Goal: Find specific page/section: Find specific page/section

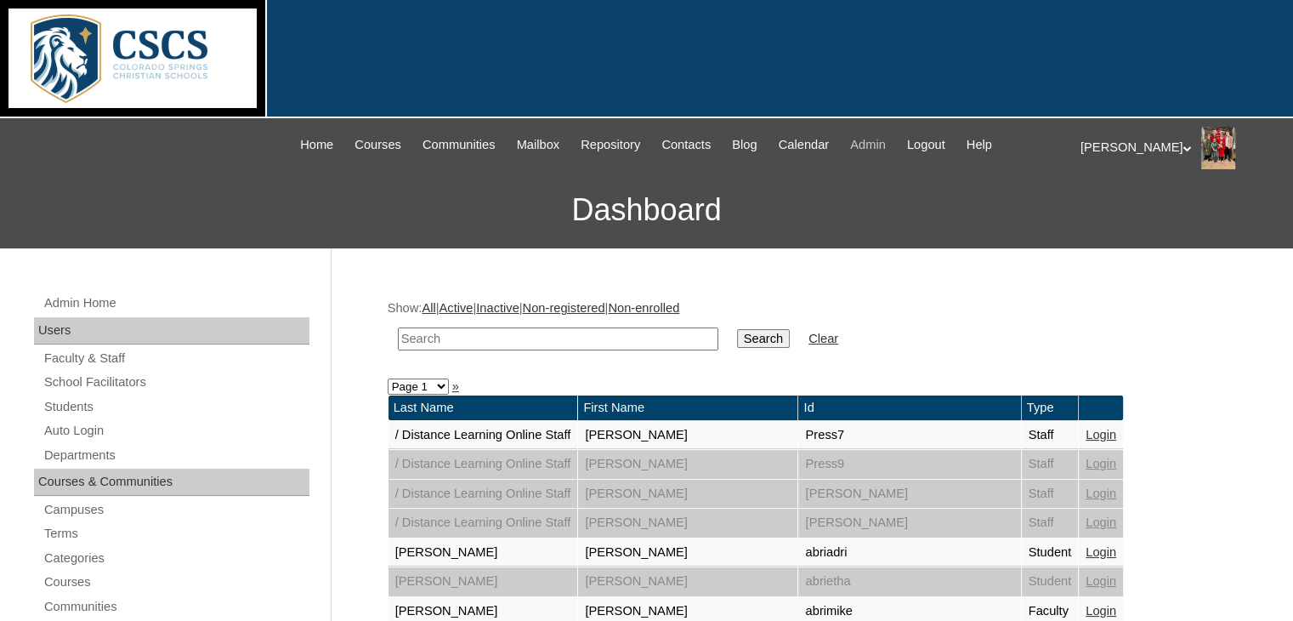
click at [876, 147] on span "Admin" at bounding box center [868, 145] width 36 height 20
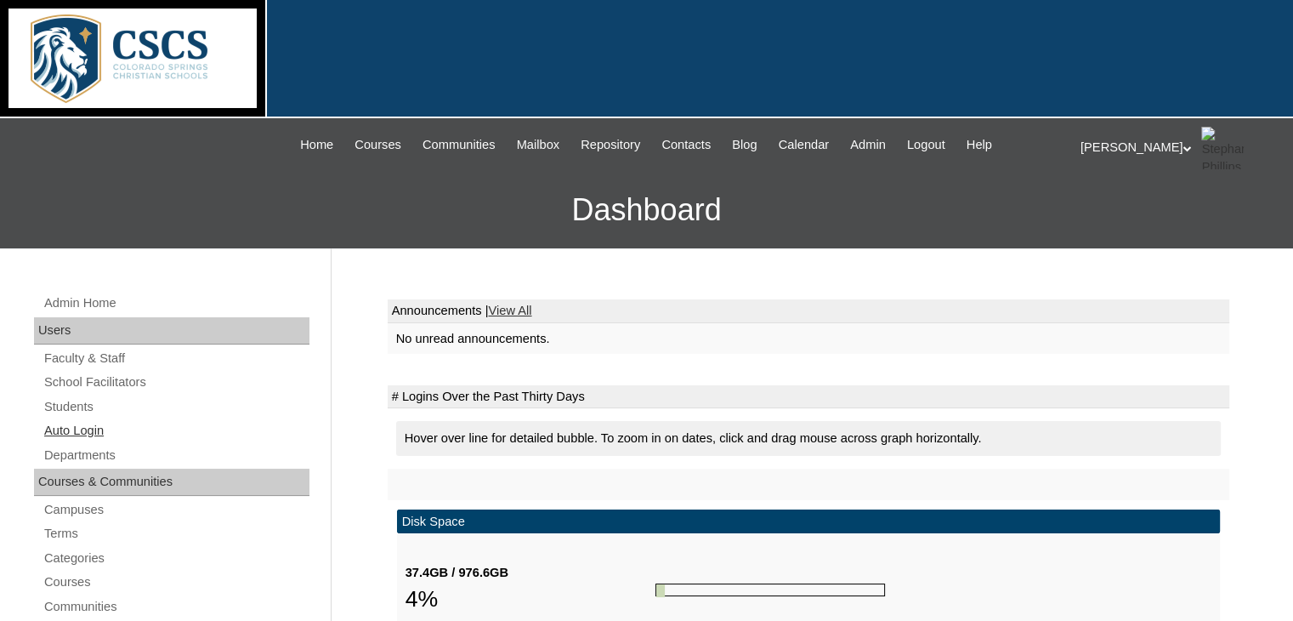
click at [75, 426] on link "Auto Login" at bounding box center [176, 430] width 267 height 21
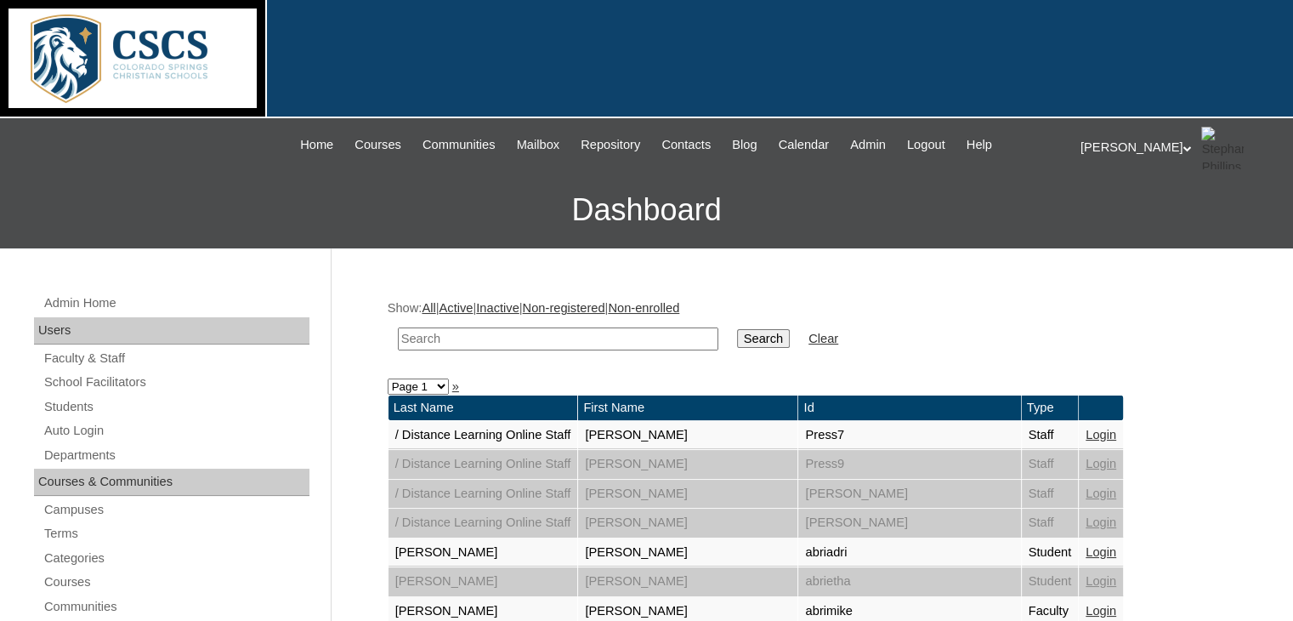
click at [466, 332] on input "text" at bounding box center [558, 338] width 320 height 23
type input "garen"
click at [737, 329] on input "Search" at bounding box center [763, 338] width 53 height 19
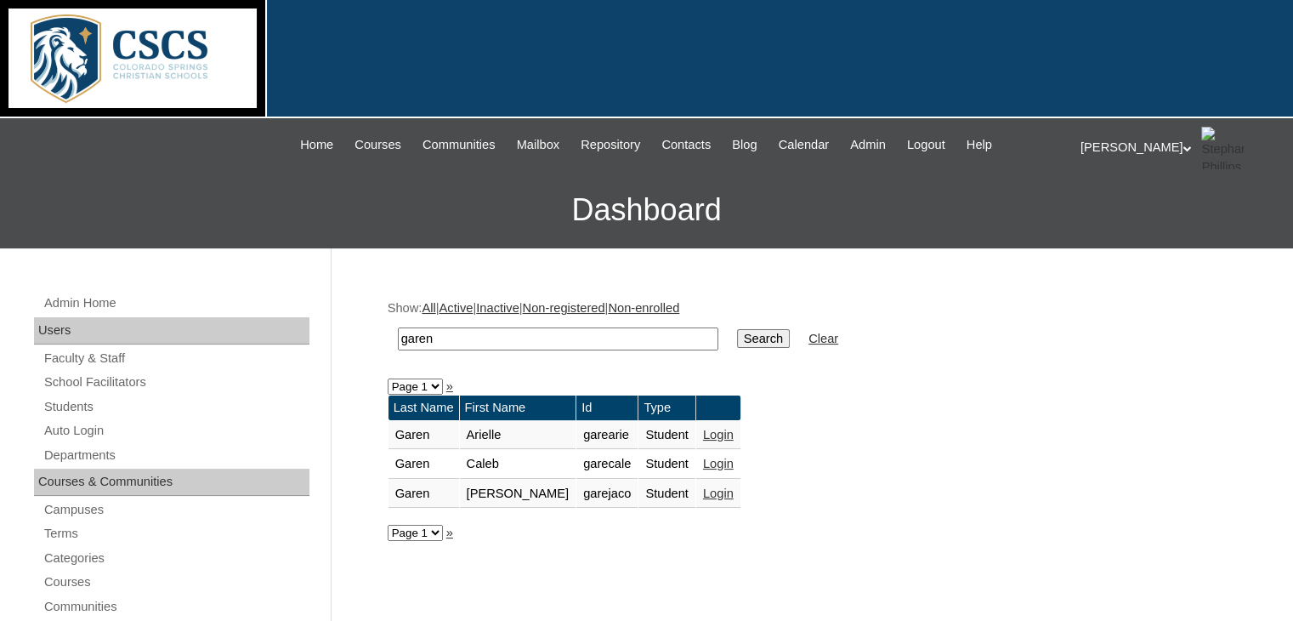
click at [703, 491] on link "Login" at bounding box center [718, 493] width 31 height 14
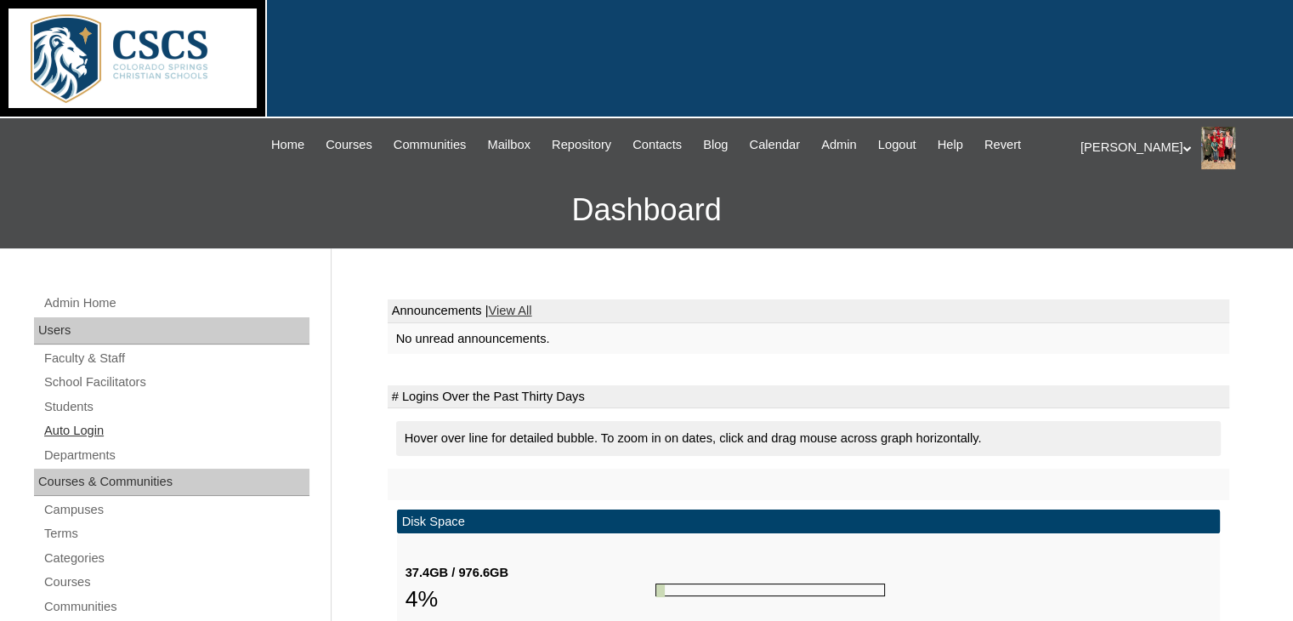
click at [74, 433] on link "Auto Login" at bounding box center [176, 430] width 267 height 21
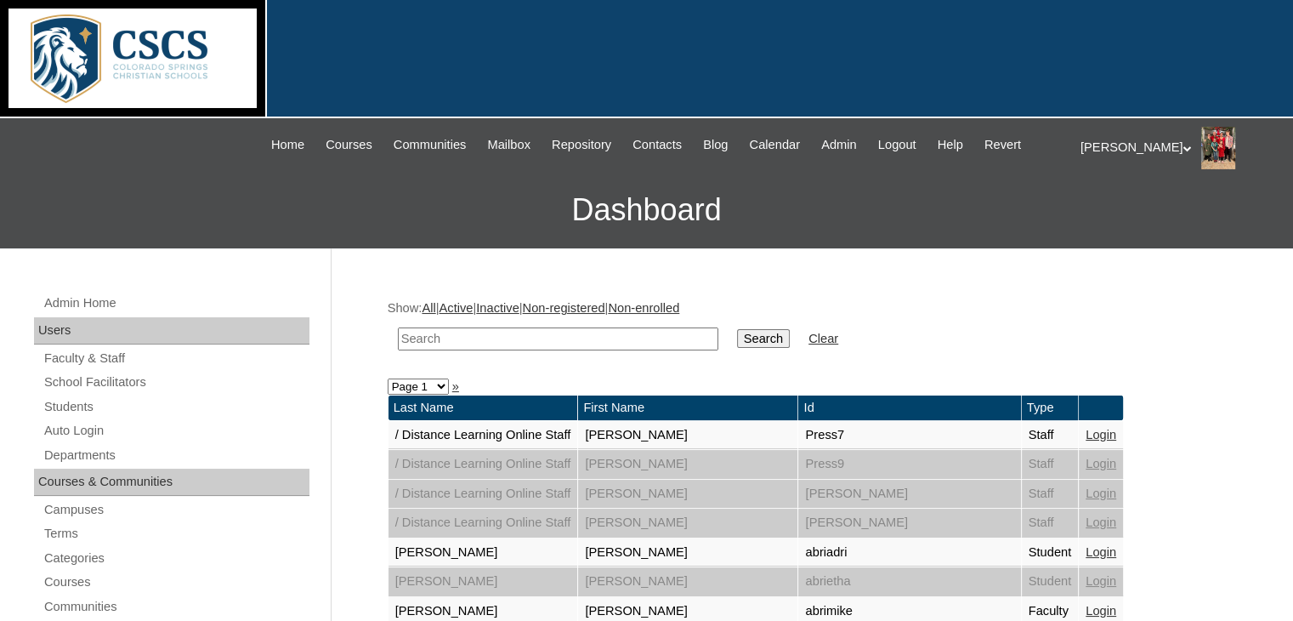
click at [472, 337] on input "text" at bounding box center [558, 338] width 320 height 23
type input "garen"
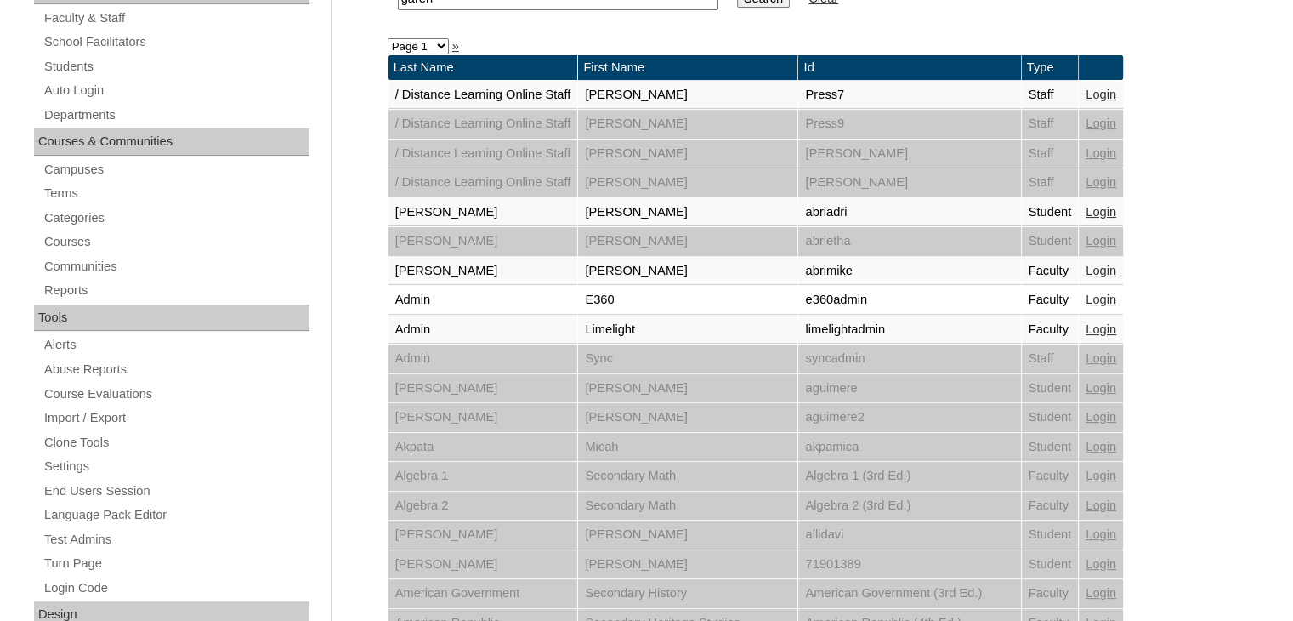
scroll to position [85, 0]
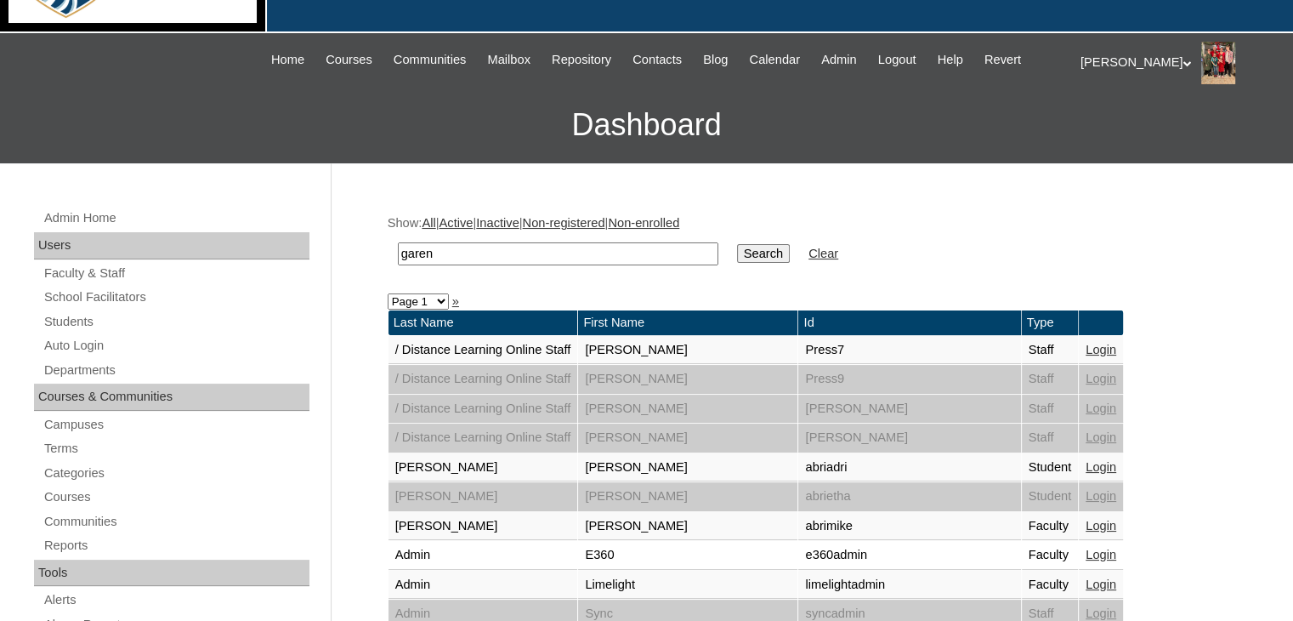
click at [737, 250] on input "Search" at bounding box center [763, 253] width 53 height 19
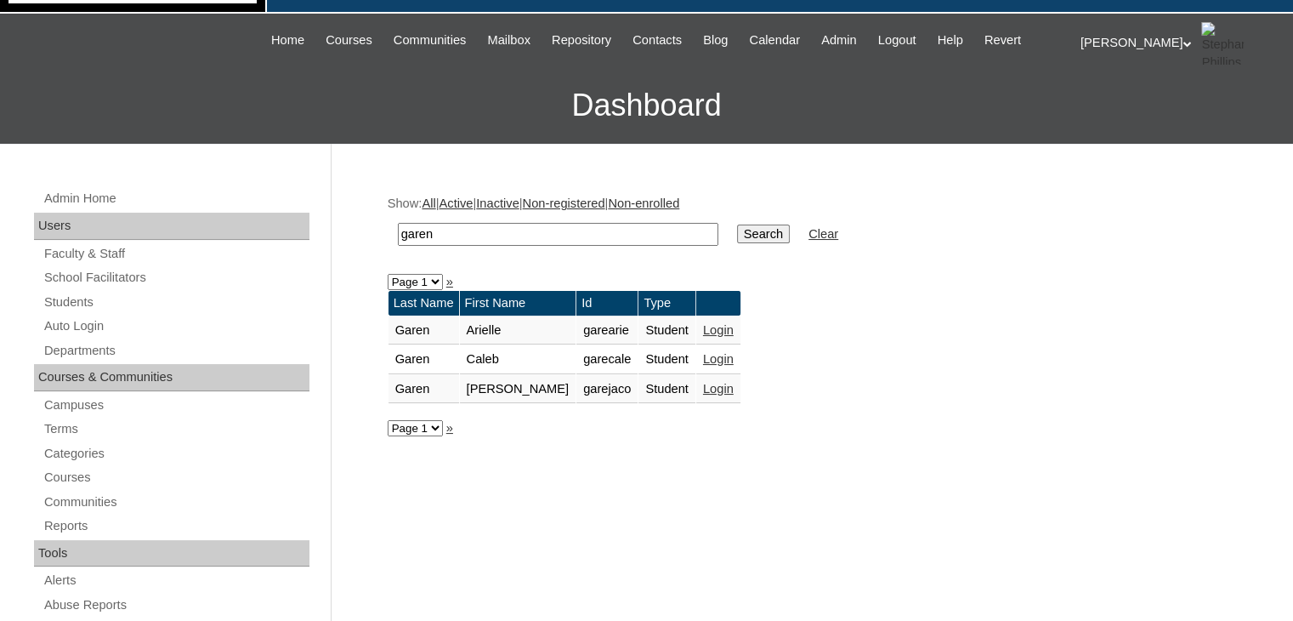
scroll to position [255, 0]
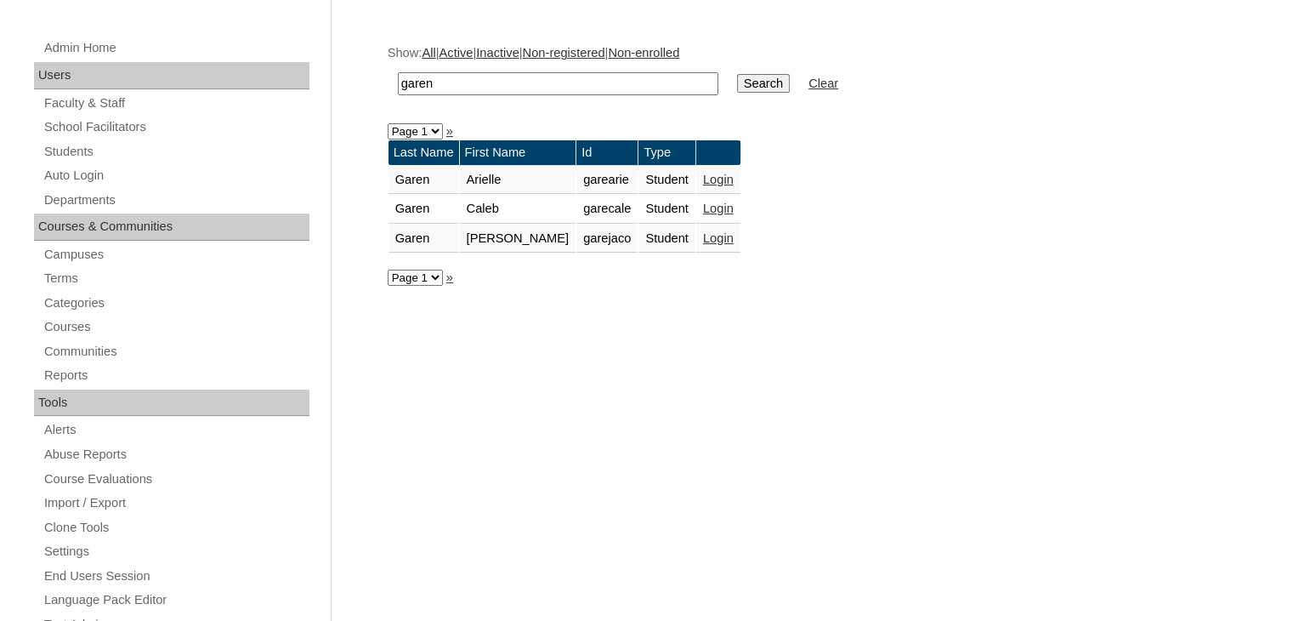
click at [703, 233] on link "Login" at bounding box center [718, 238] width 31 height 14
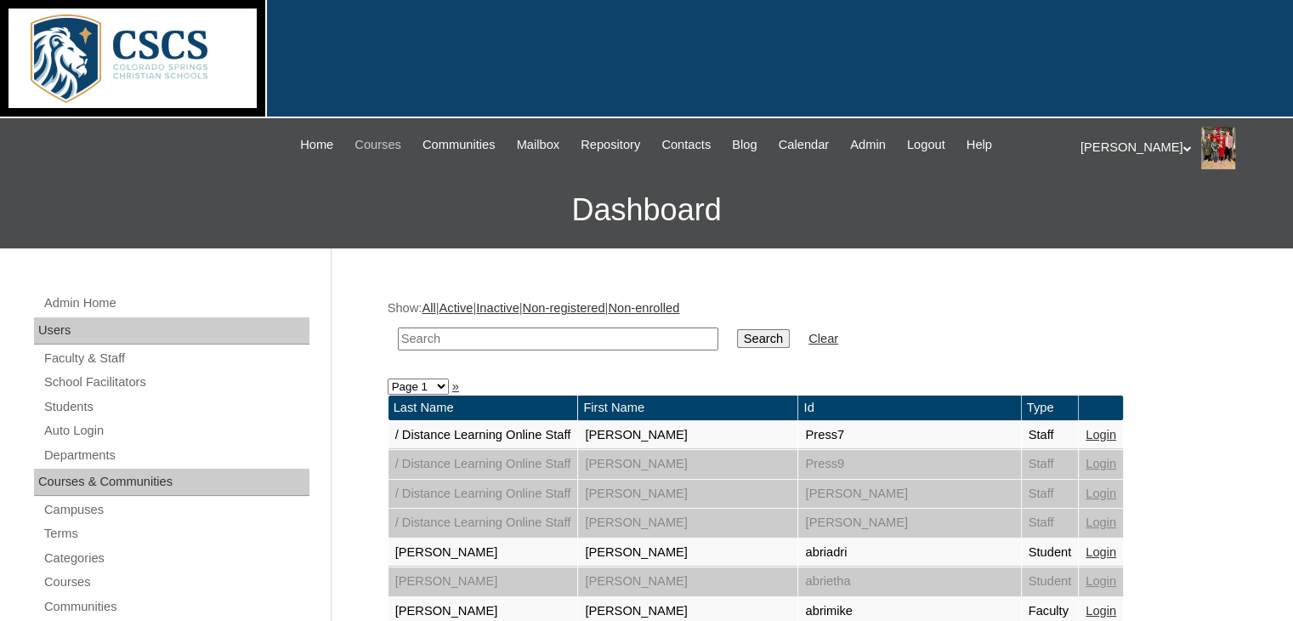
click at [354, 147] on span "Courses" at bounding box center [377, 145] width 47 height 20
